Goal: Find specific page/section

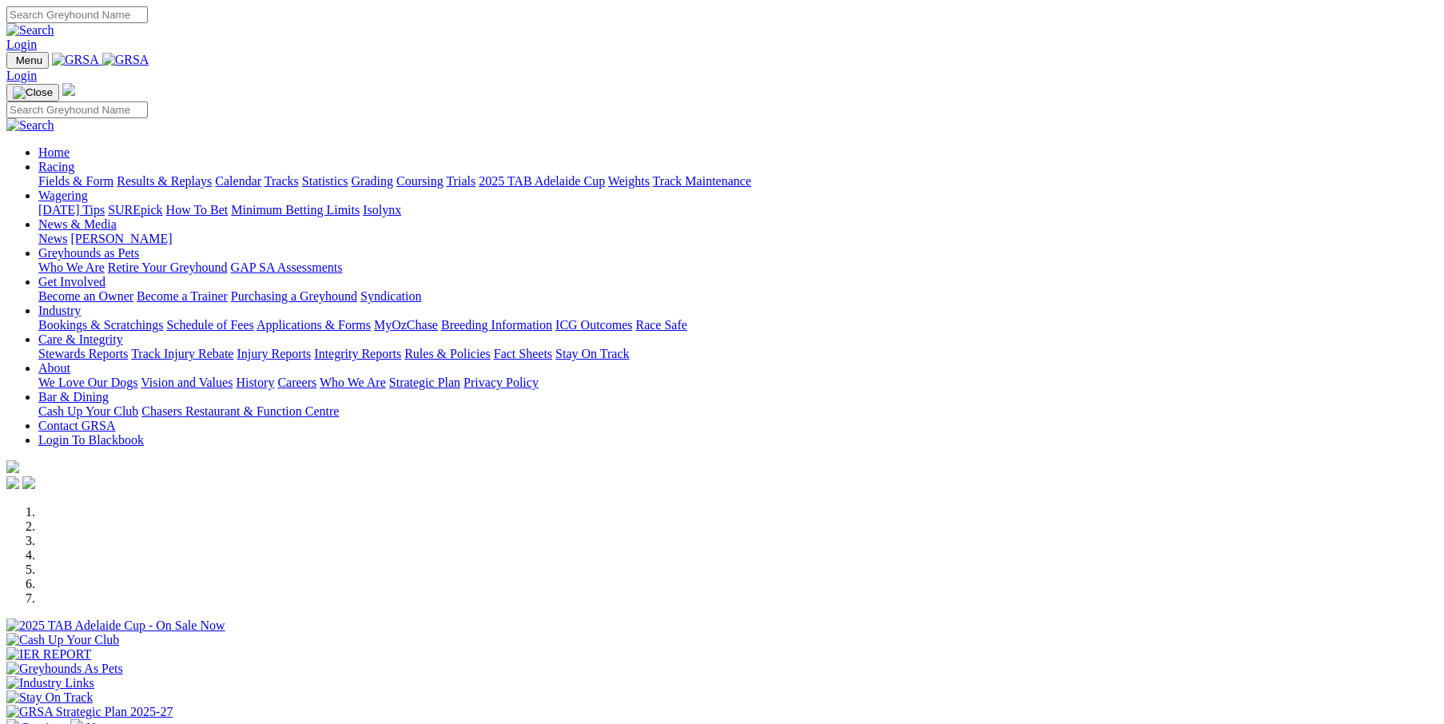
scroll to position [373, 0]
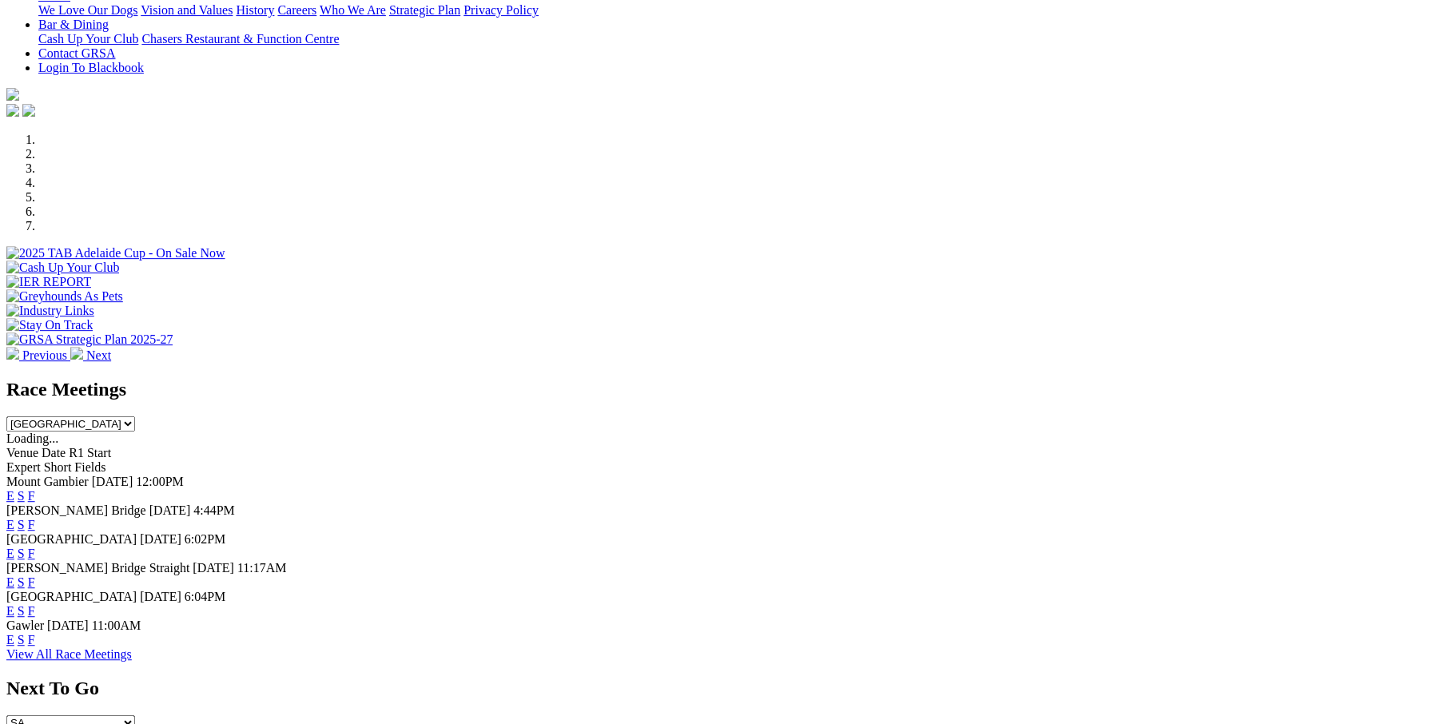
click at [35, 489] on link "F" at bounding box center [31, 496] width 7 height 14
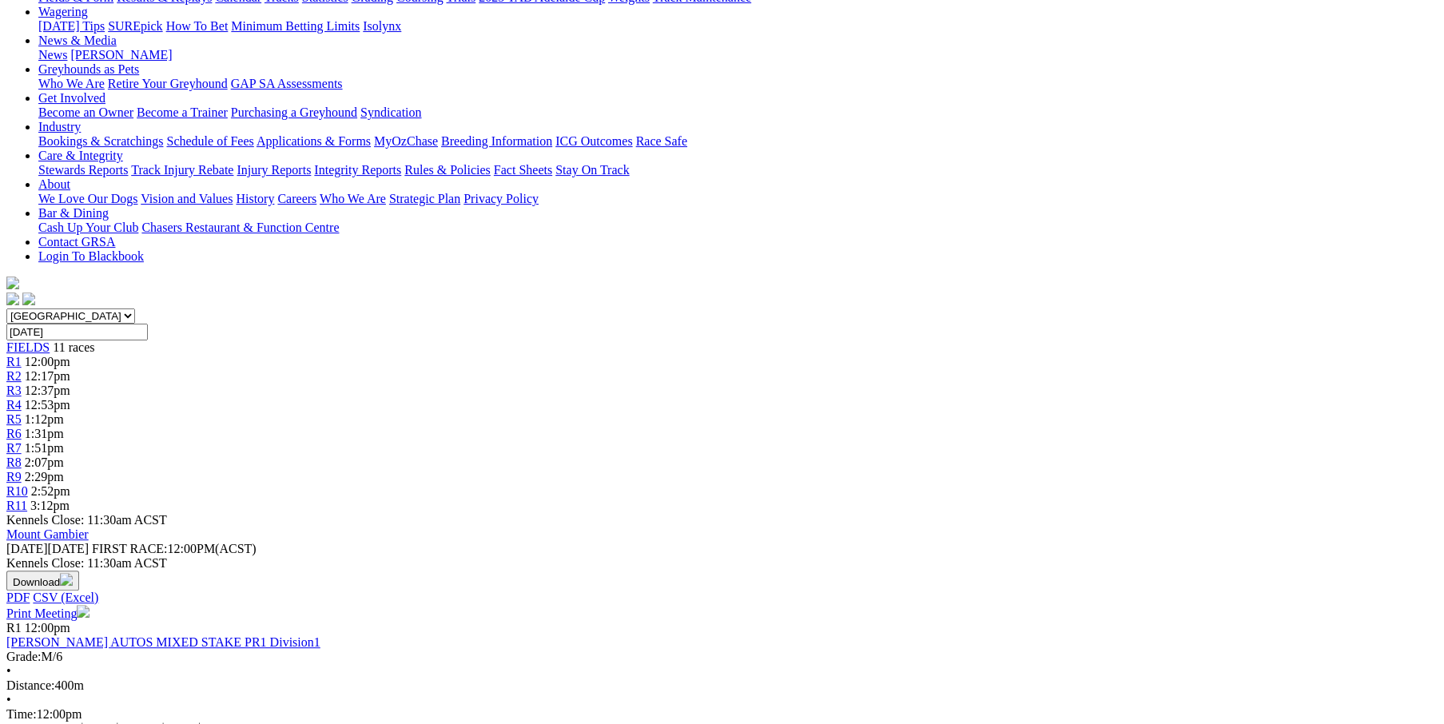
scroll to position [160, 0]
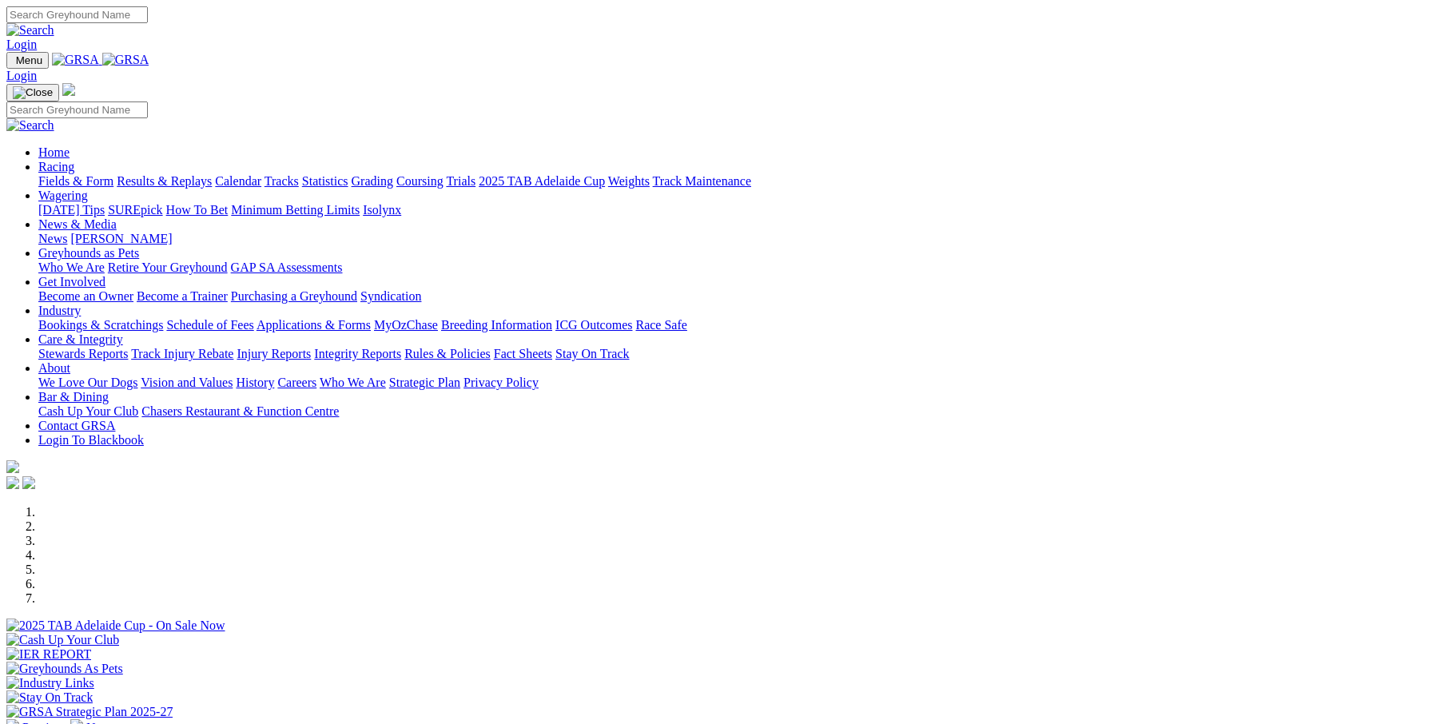
scroll to position [373, 0]
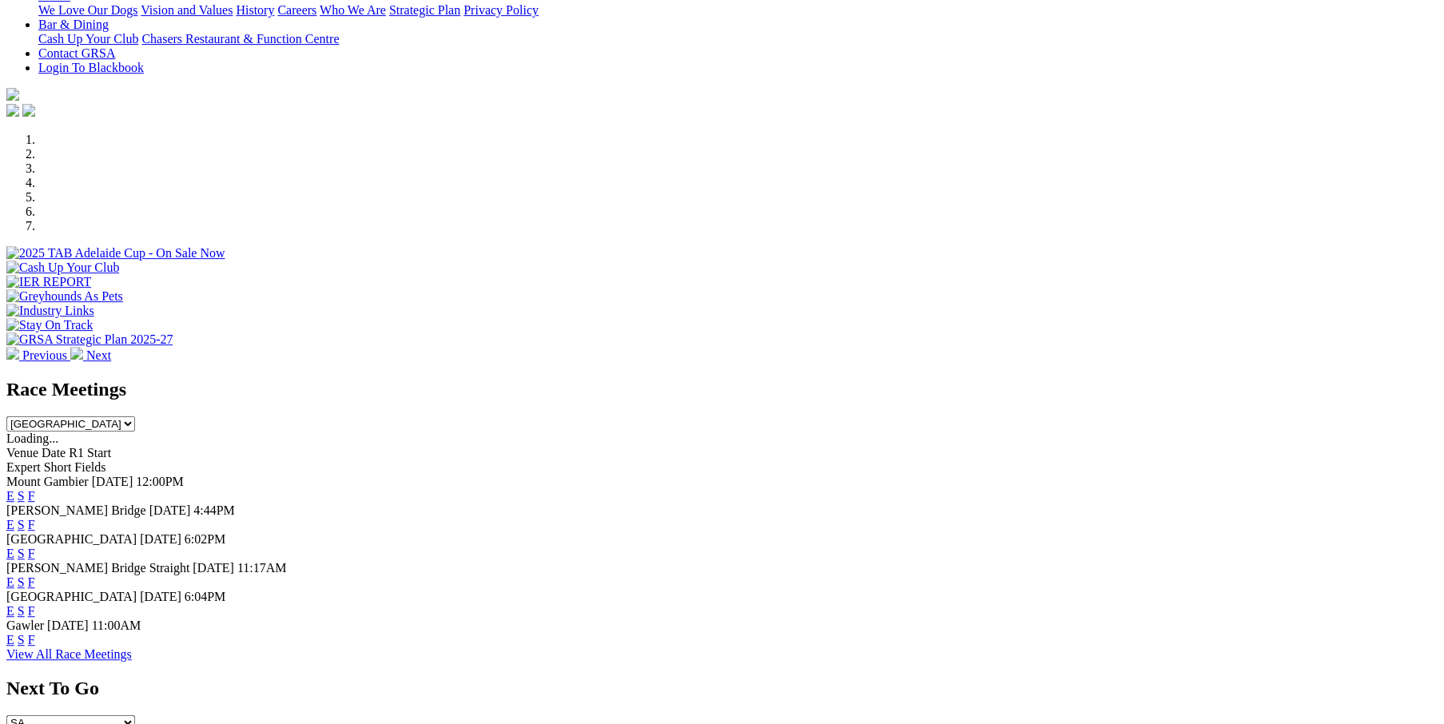
click at [132, 661] on link "View All Race Meetings" at bounding box center [69, 655] width 126 height 14
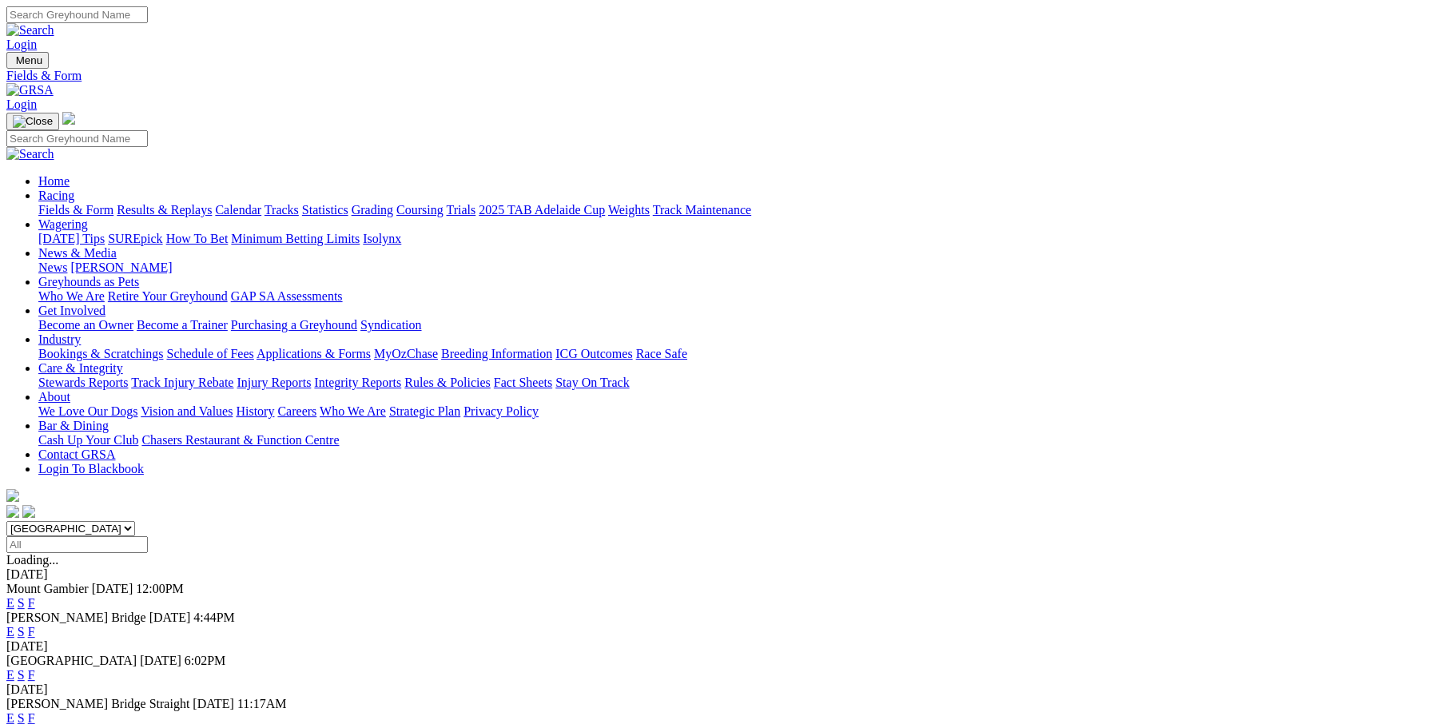
click at [35, 625] on link "F" at bounding box center [31, 632] width 7 height 14
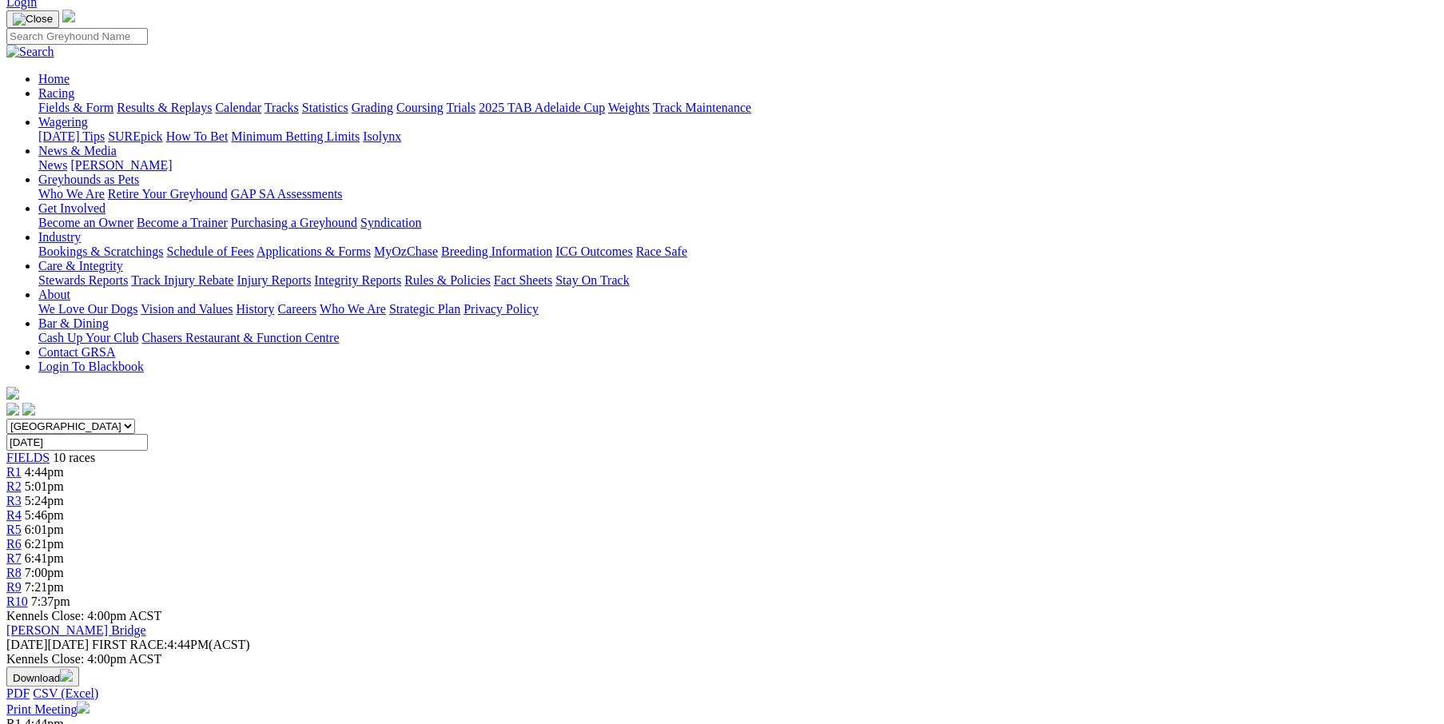
scroll to position [106, 0]
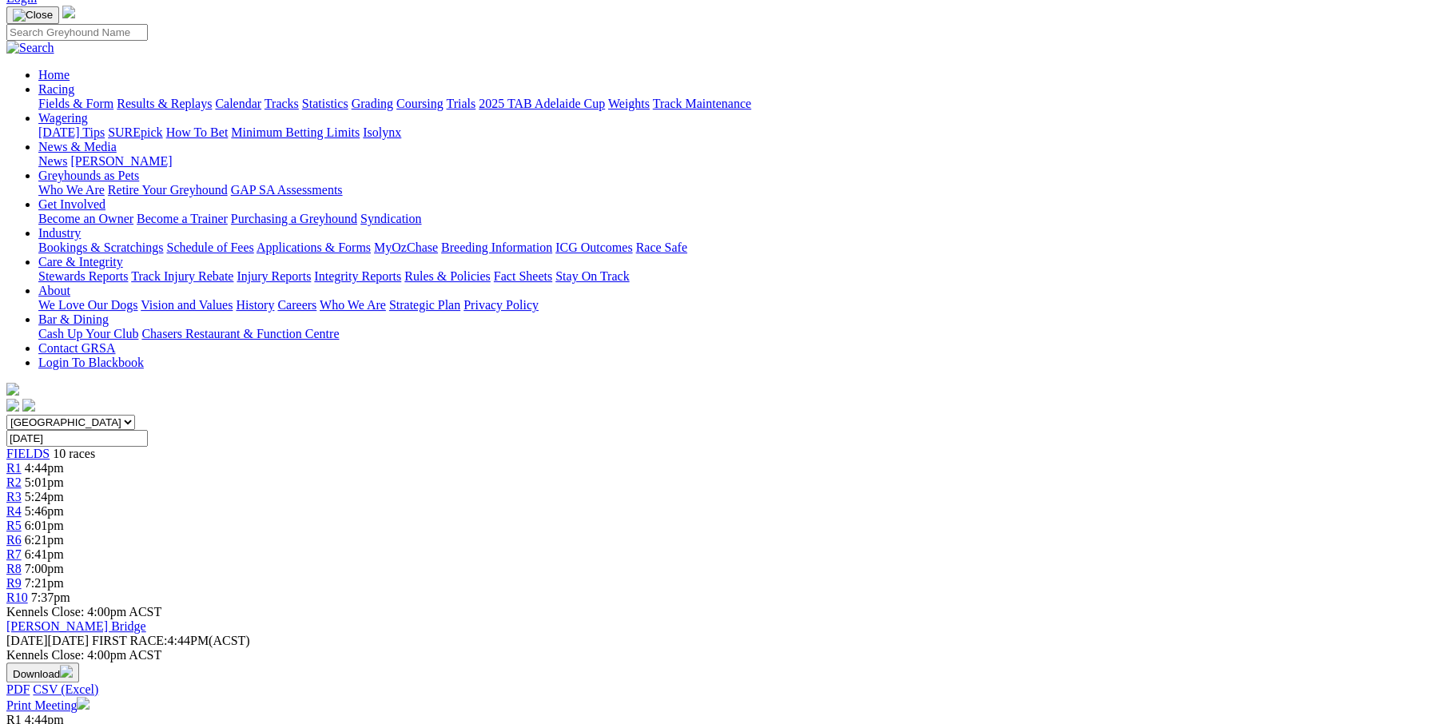
click at [212, 97] on link "Results & Replays" at bounding box center [164, 104] width 95 height 14
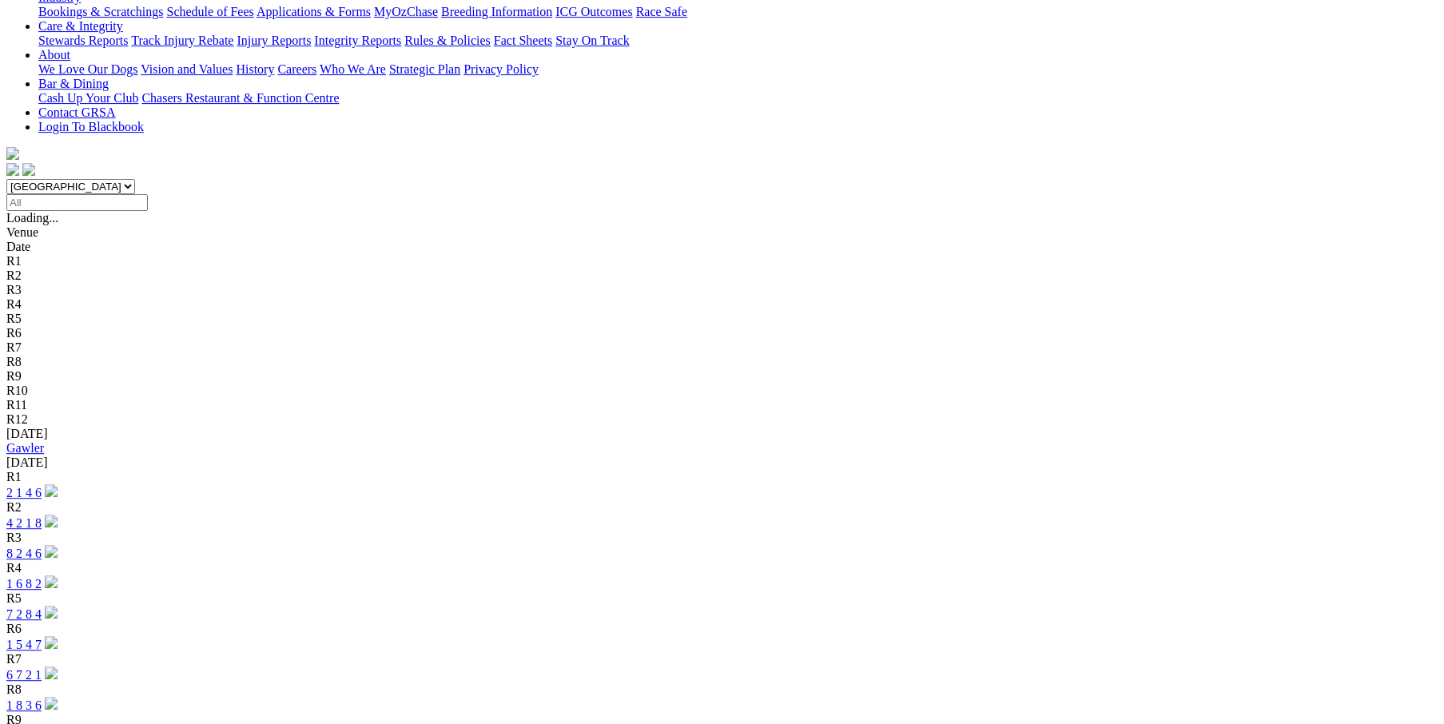
scroll to position [480, 0]
